Goal: Navigation & Orientation: Find specific page/section

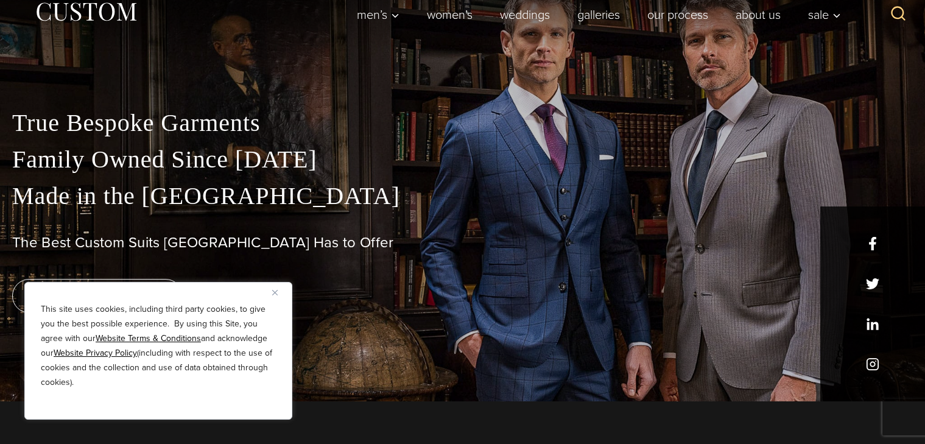
scroll to position [45, 0]
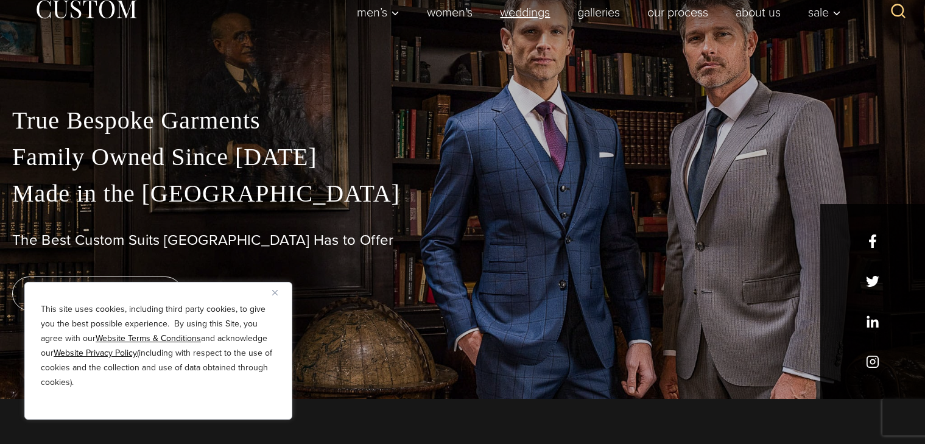
click at [488, 7] on link "weddings" at bounding box center [525, 12] width 77 height 24
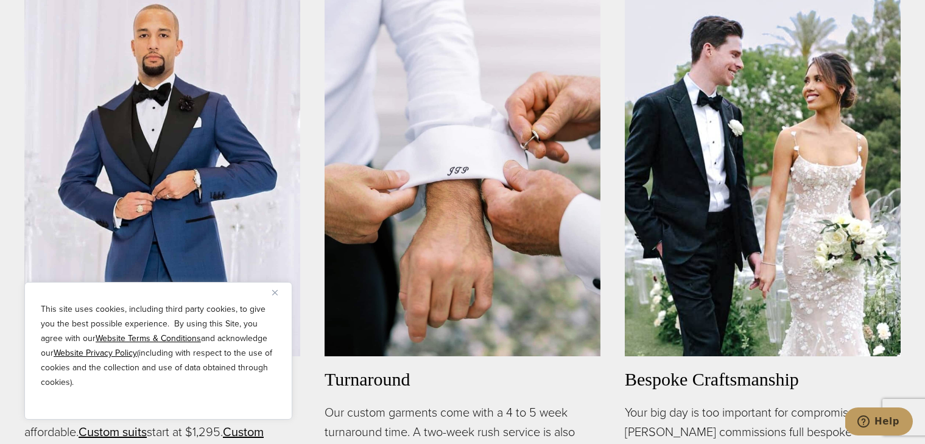
scroll to position [1143, 0]
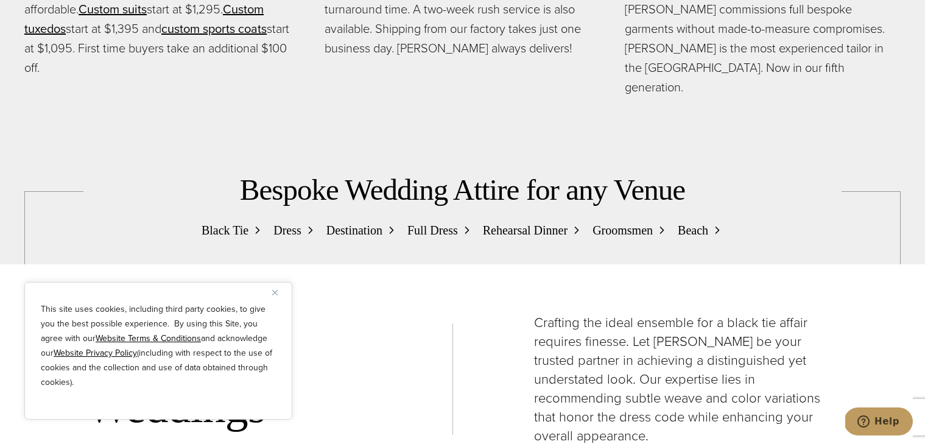
click at [46, 10] on p "Despite our bespoke process, our prices are quite affordable. Custom suits star…" at bounding box center [162, 28] width 276 height 97
click at [86, 205] on link at bounding box center [462, 222] width 925 height 444
